Goal: Check status: Check status

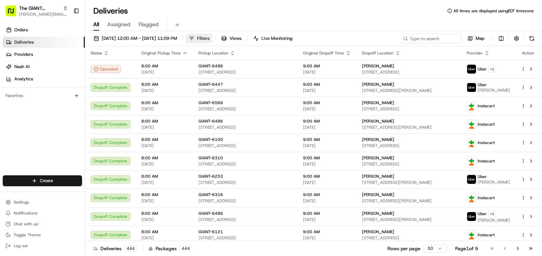
click at [209, 39] on span "Filters" at bounding box center [203, 38] width 12 height 6
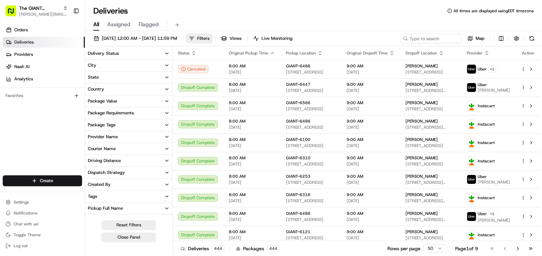
click at [128, 77] on button "State" at bounding box center [128, 78] width 87 height 12
click at [127, 65] on button "City" at bounding box center [128, 66] width 87 height 12
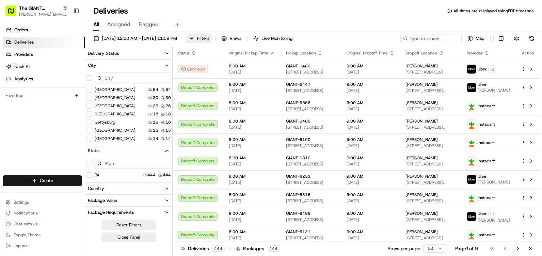
click at [121, 80] on input at bounding box center [133, 78] width 76 height 11
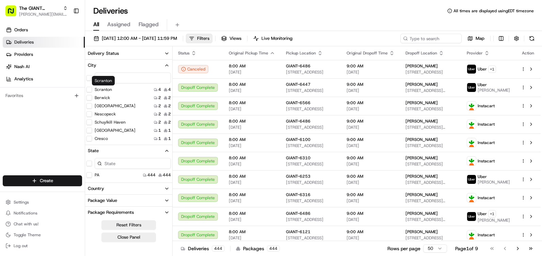
type input "sc"
click at [108, 88] on label "Scranton" at bounding box center [103, 89] width 17 height 5
click at [92, 88] on button "Scranton" at bounding box center [89, 89] width 5 height 5
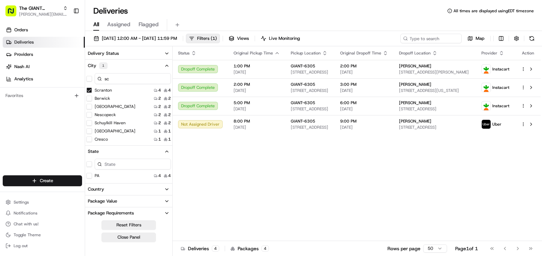
click at [156, 66] on button "City 1" at bounding box center [128, 66] width 87 height 12
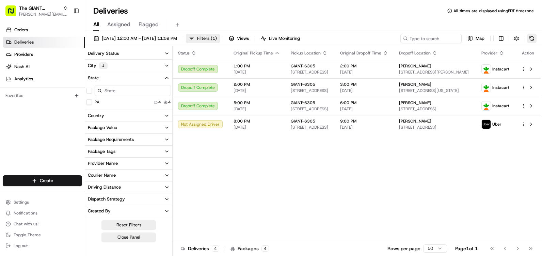
click at [531, 37] on button at bounding box center [532, 39] width 10 height 10
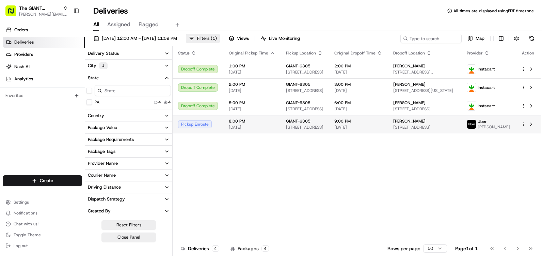
click at [204, 127] on div "Pickup Enroute" at bounding box center [198, 124] width 40 height 8
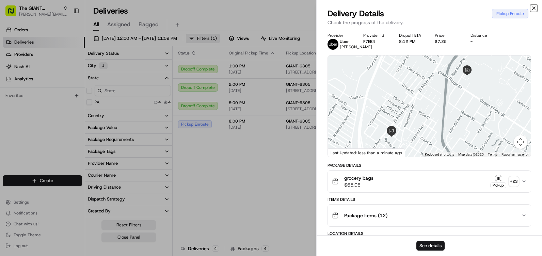
click at [534, 7] on icon "button" at bounding box center [533, 7] width 5 height 5
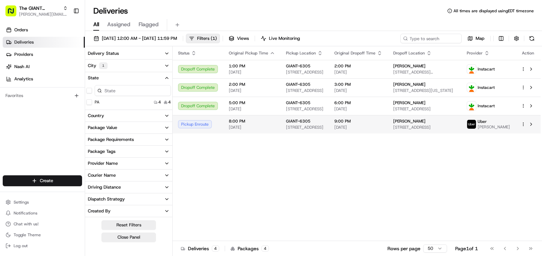
click at [202, 127] on div "Pickup Enroute" at bounding box center [198, 124] width 40 height 8
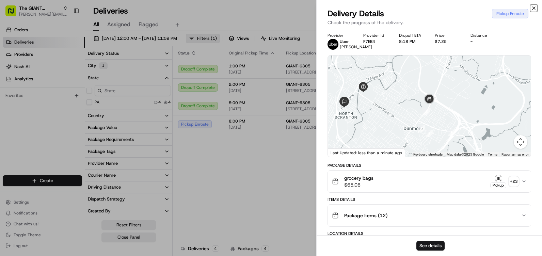
click at [533, 7] on icon "button" at bounding box center [533, 7] width 5 height 5
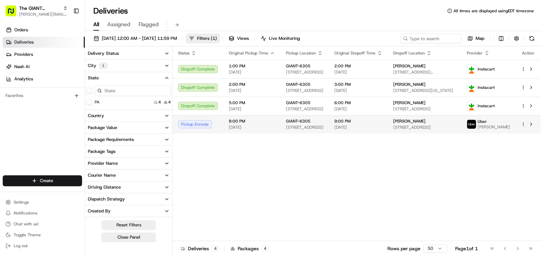
click at [200, 127] on div "Pickup Enroute" at bounding box center [198, 124] width 40 height 8
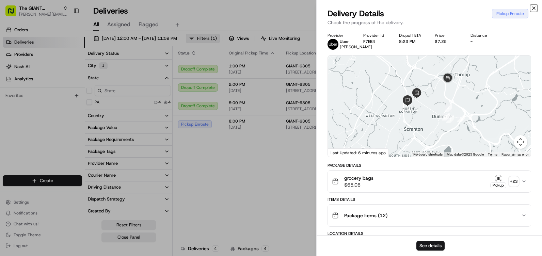
click at [533, 8] on icon "button" at bounding box center [533, 7] width 5 height 5
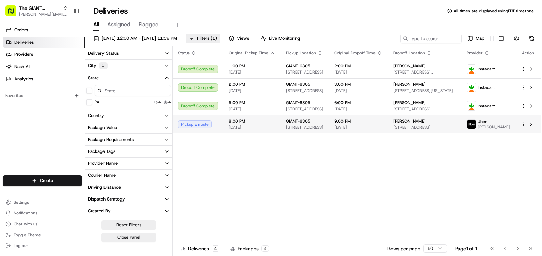
click at [196, 126] on div "Pickup Enroute" at bounding box center [198, 124] width 40 height 8
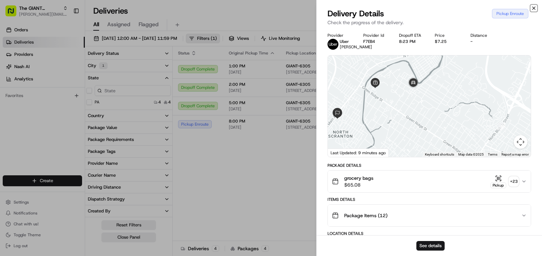
click at [534, 7] on icon "button" at bounding box center [533, 7] width 5 height 5
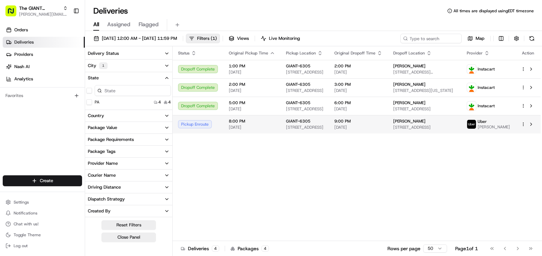
click at [208, 128] on div "Pickup Enroute" at bounding box center [198, 124] width 40 height 8
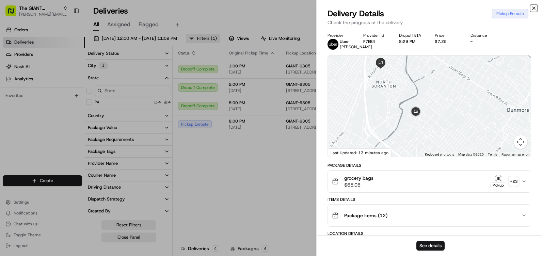
click at [532, 8] on icon "button" at bounding box center [533, 7] width 5 height 5
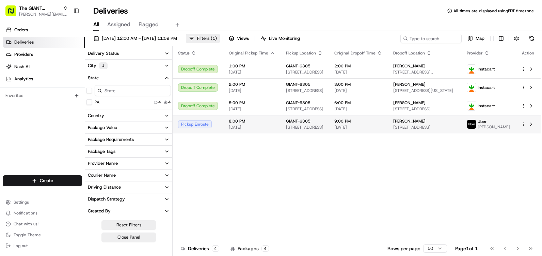
click at [207, 127] on div "Pickup Enroute" at bounding box center [198, 124] width 40 height 8
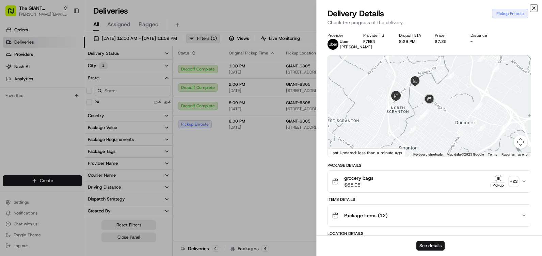
click at [535, 5] on icon "button" at bounding box center [533, 7] width 5 height 5
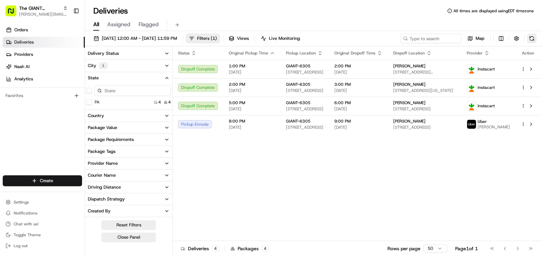
click at [536, 40] on button at bounding box center [532, 39] width 10 height 10
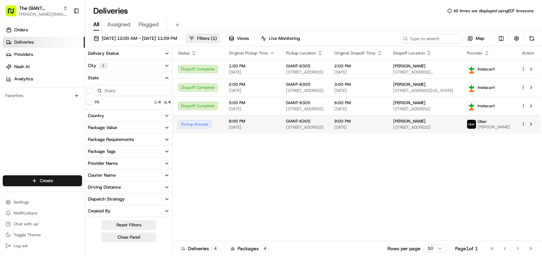
click at [274, 126] on td "8:00 PM [DATE]" at bounding box center [251, 124] width 57 height 18
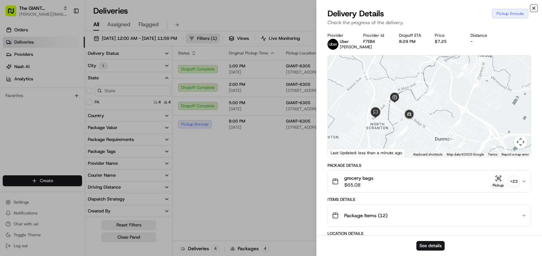
click at [532, 9] on icon "button" at bounding box center [533, 7] width 5 height 5
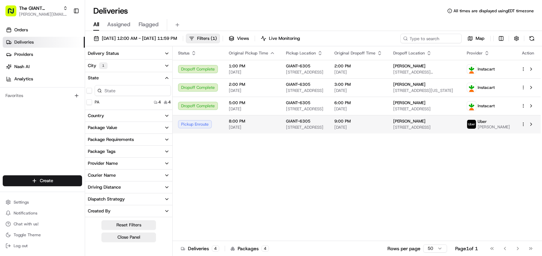
click at [219, 123] on td "Pickup Enroute" at bounding box center [198, 124] width 51 height 18
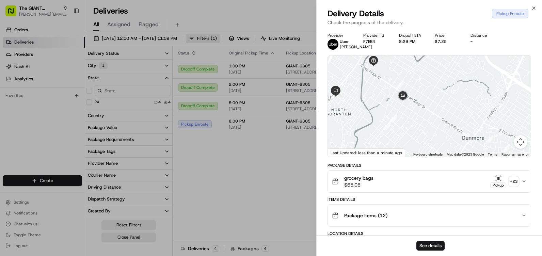
drag, startPoint x: 378, startPoint y: 112, endPoint x: 436, endPoint y: 130, distance: 60.4
click at [436, 130] on div at bounding box center [429, 106] width 203 height 101
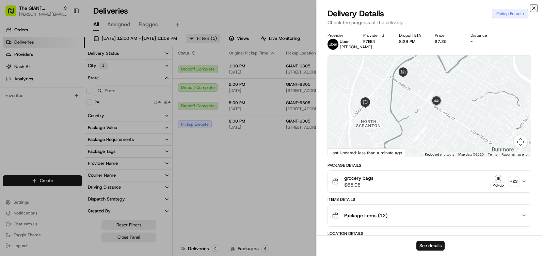
click at [534, 8] on icon "button" at bounding box center [533, 7] width 5 height 5
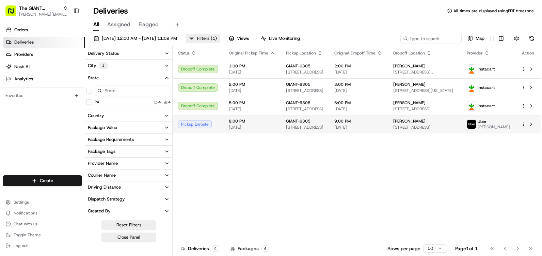
click at [218, 129] on td "Pickup Enroute" at bounding box center [198, 124] width 51 height 18
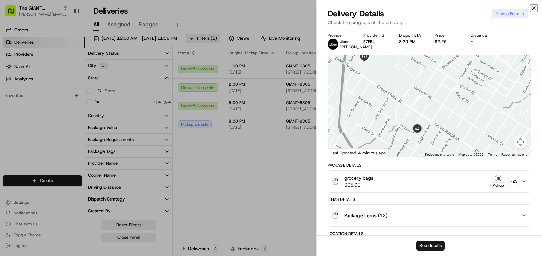
click at [533, 8] on icon "button" at bounding box center [533, 7] width 5 height 5
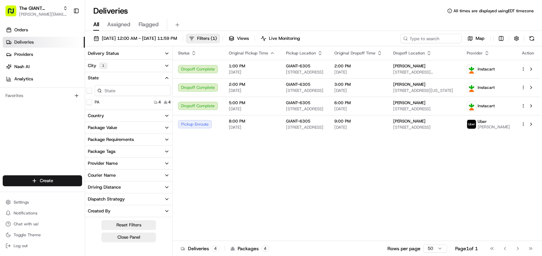
click at [285, 170] on div "Status Original Pickup Time Pickup Location Original Dropoff Time Dropoff Locat…" at bounding box center [357, 143] width 368 height 195
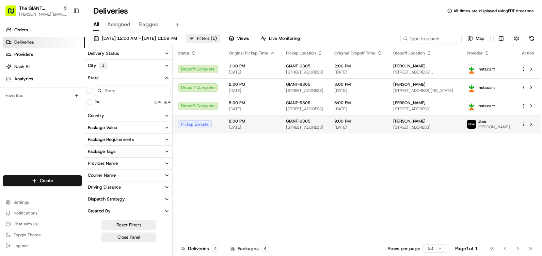
click at [199, 125] on div "Pickup Enroute" at bounding box center [198, 124] width 40 height 8
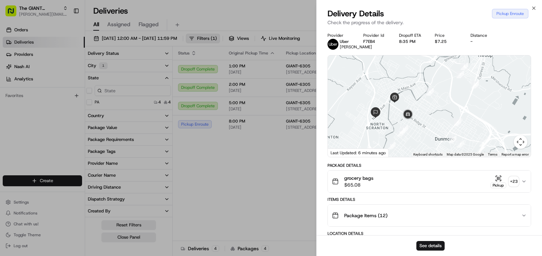
click at [534, 5] on div "Close Delivery Details Pickup Enroute Check the progress of the delivery. Provi…" at bounding box center [429, 128] width 226 height 256
click at [534, 6] on icon "button" at bounding box center [533, 7] width 5 height 5
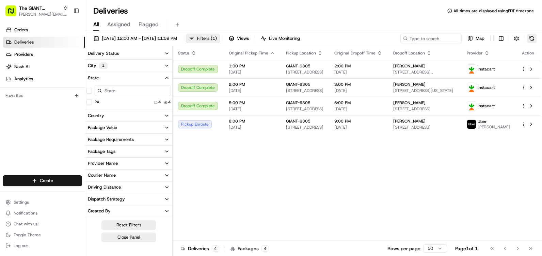
click at [532, 38] on button at bounding box center [532, 39] width 10 height 10
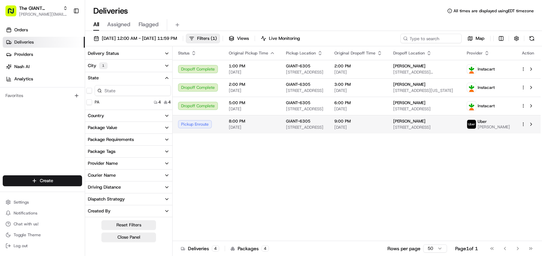
click at [215, 125] on div "Pickup Enroute" at bounding box center [198, 124] width 40 height 8
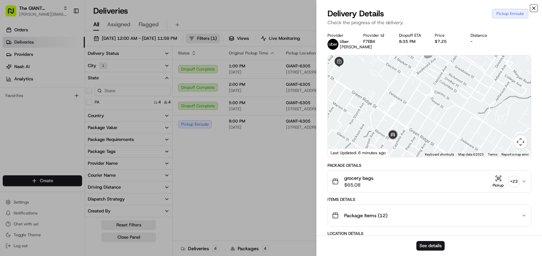
click at [534, 6] on icon "button" at bounding box center [533, 7] width 5 height 5
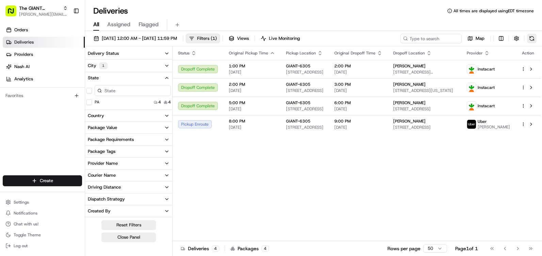
click at [535, 37] on button at bounding box center [532, 39] width 10 height 10
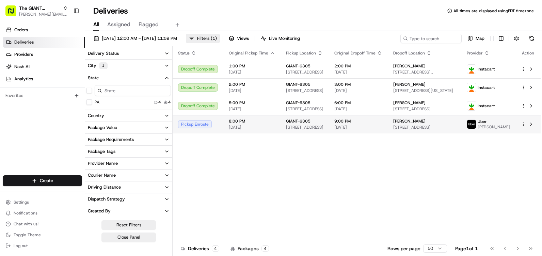
click at [493, 125] on div "[PERSON_NAME]" at bounding box center [488, 124] width 43 height 11
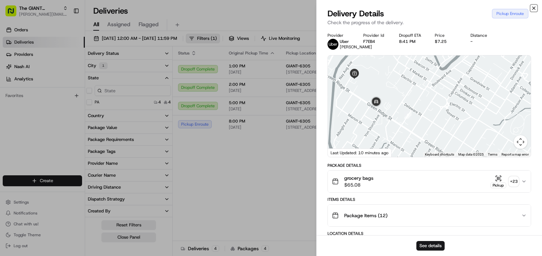
click at [536, 8] on icon "button" at bounding box center [533, 7] width 5 height 5
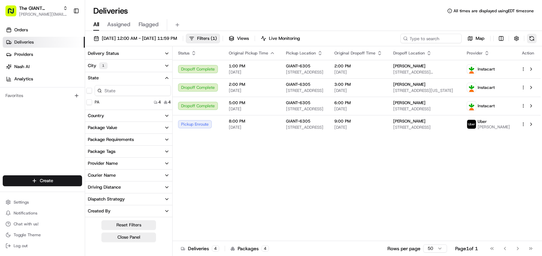
click at [531, 40] on button at bounding box center [532, 39] width 10 height 10
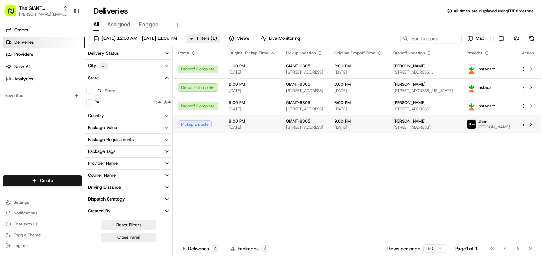
click at [203, 128] on div "Pickup Enroute" at bounding box center [198, 124] width 40 height 8
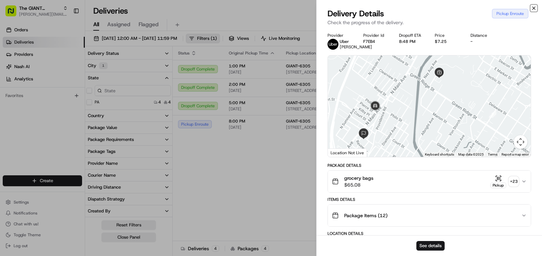
click at [533, 7] on icon "button" at bounding box center [534, 8] width 3 height 3
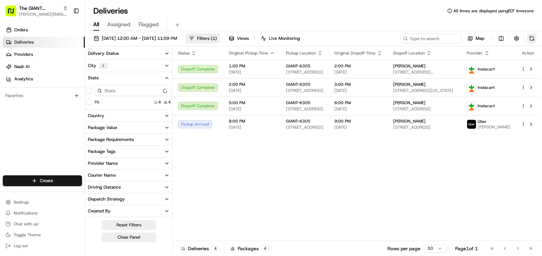
click at [533, 37] on button at bounding box center [532, 39] width 10 height 10
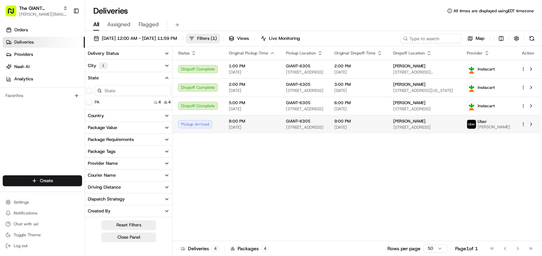
click at [204, 128] on div "Pickup Arrived" at bounding box center [198, 124] width 40 height 8
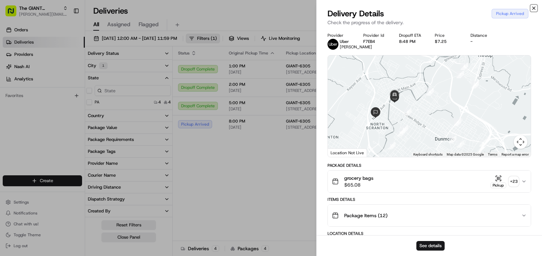
click at [534, 9] on icon "button" at bounding box center [533, 7] width 5 height 5
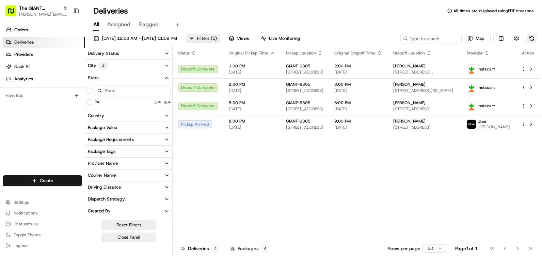
click at [531, 37] on button at bounding box center [532, 39] width 10 height 10
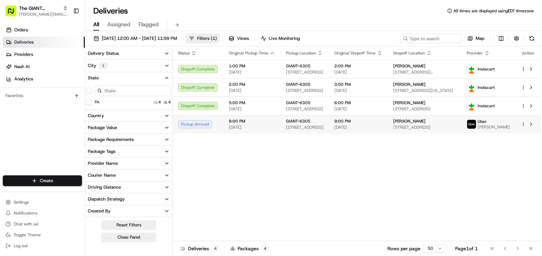
click at [476, 129] on span at bounding box center [472, 125] width 10 height 10
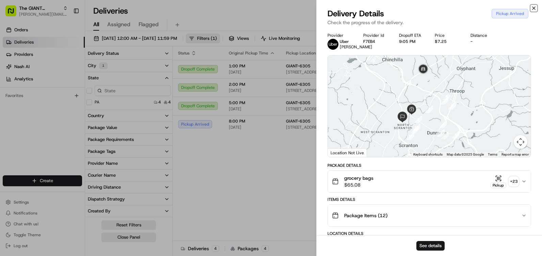
click at [536, 8] on icon "button" at bounding box center [533, 7] width 5 height 5
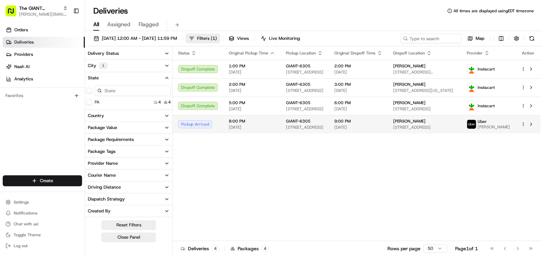
click at [488, 126] on span "[PERSON_NAME]" at bounding box center [494, 126] width 32 height 5
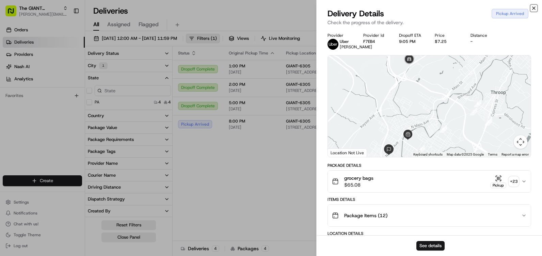
click at [534, 8] on icon "button" at bounding box center [533, 7] width 5 height 5
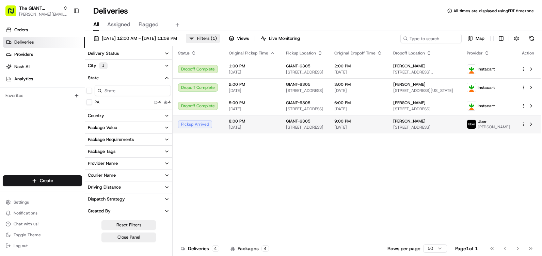
click at [486, 125] on span "[PERSON_NAME]" at bounding box center [494, 126] width 32 height 5
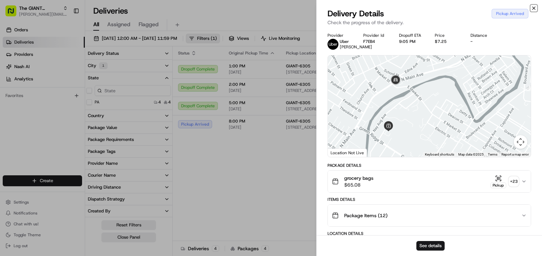
click at [534, 7] on icon "button" at bounding box center [533, 7] width 5 height 5
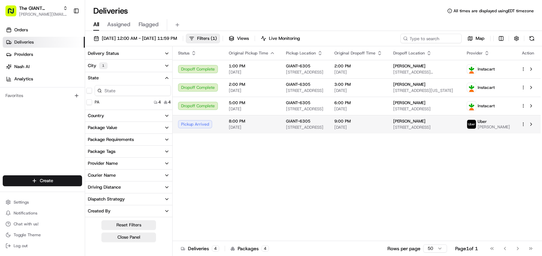
click at [491, 126] on span "[PERSON_NAME]" at bounding box center [494, 126] width 32 height 5
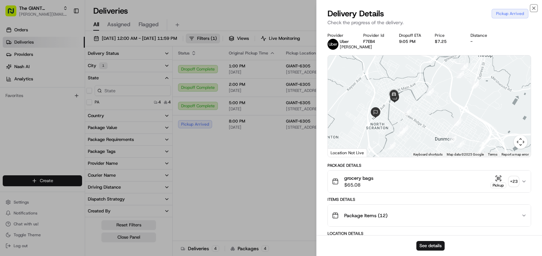
click at [535, 9] on icon "button" at bounding box center [533, 7] width 5 height 5
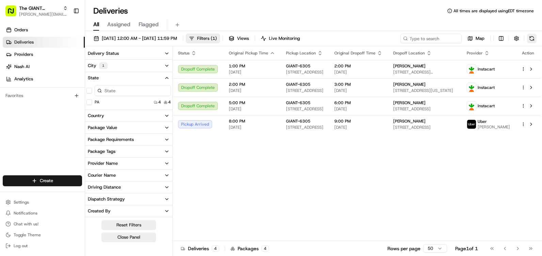
click at [531, 37] on button at bounding box center [532, 39] width 10 height 10
click at [530, 40] on button at bounding box center [532, 39] width 10 height 10
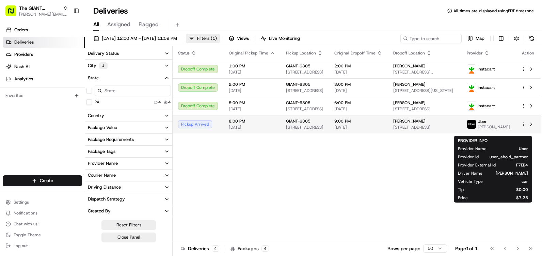
click at [490, 128] on span "[PERSON_NAME]" at bounding box center [494, 126] width 32 height 5
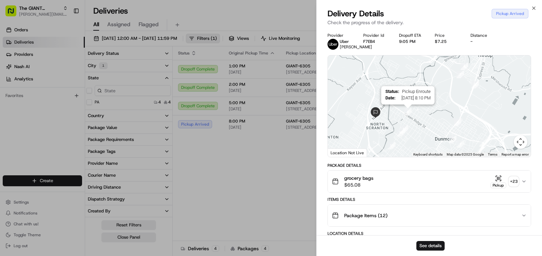
click at [409, 116] on img "9" at bounding box center [407, 111] width 7 height 7
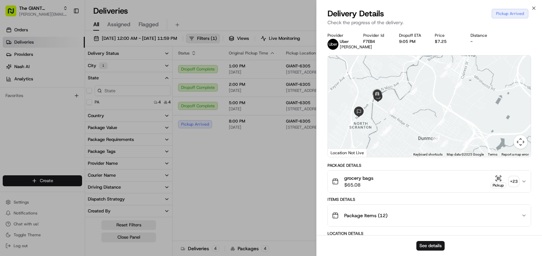
drag, startPoint x: 362, startPoint y: 83, endPoint x: 379, endPoint y: 114, distance: 35.1
click at [375, 114] on div at bounding box center [429, 106] width 203 height 101
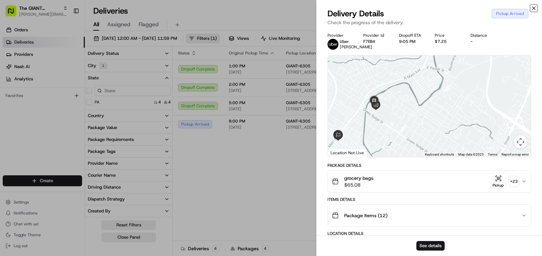
click at [535, 8] on icon "button" at bounding box center [533, 7] width 5 height 5
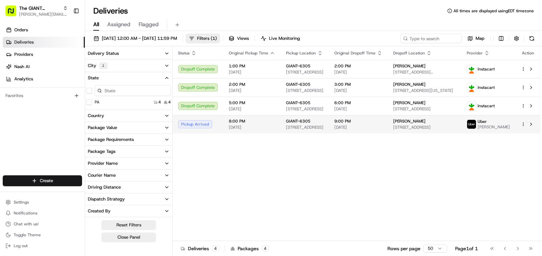
click at [297, 130] on span "[STREET_ADDRESS]" at bounding box center [304, 127] width 37 height 5
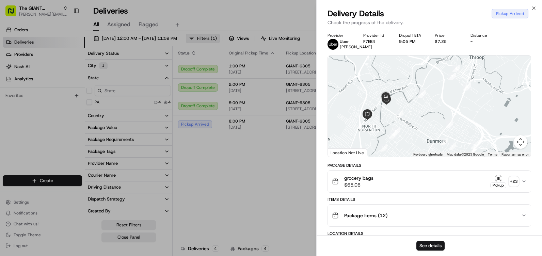
drag, startPoint x: 407, startPoint y: 96, endPoint x: 421, endPoint y: 133, distance: 39.5
click at [421, 133] on div at bounding box center [429, 106] width 203 height 101
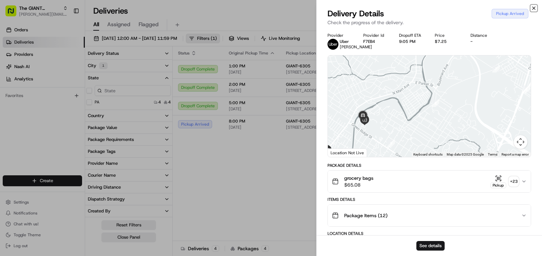
click at [535, 8] on icon "button" at bounding box center [533, 7] width 5 height 5
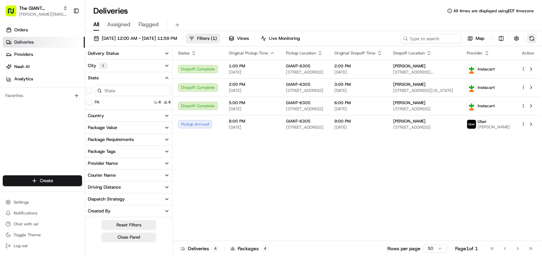
click at [535, 39] on button at bounding box center [532, 39] width 10 height 10
click at [533, 37] on button at bounding box center [532, 39] width 10 height 10
click at [534, 40] on button at bounding box center [532, 39] width 10 height 10
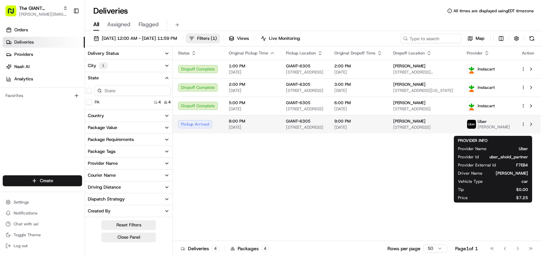
click at [497, 128] on span "[PERSON_NAME]" at bounding box center [494, 126] width 32 height 5
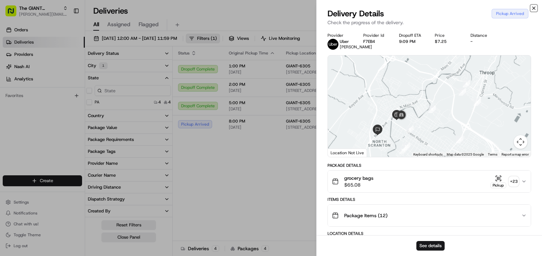
click at [532, 9] on icon "button" at bounding box center [533, 7] width 5 height 5
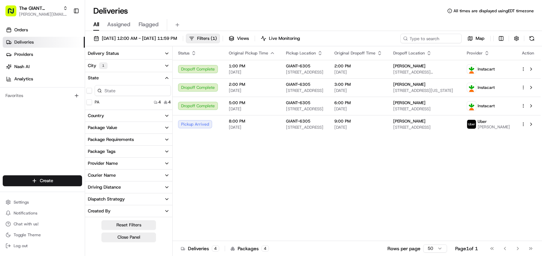
click at [537, 35] on div "[DATE] 12:00 AM - [DATE] 11:59 PM Filters ( 1 ) Views Live Monitoring Map" at bounding box center [313, 40] width 457 height 13
click at [533, 40] on button at bounding box center [532, 39] width 10 height 10
